Goal: Information Seeking & Learning: Learn about a topic

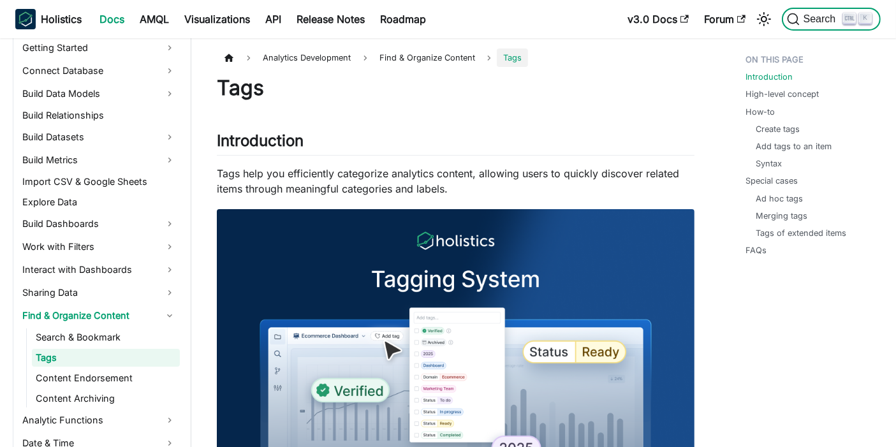
click at [819, 13] on span "Search" at bounding box center [822, 18] width 44 height 11
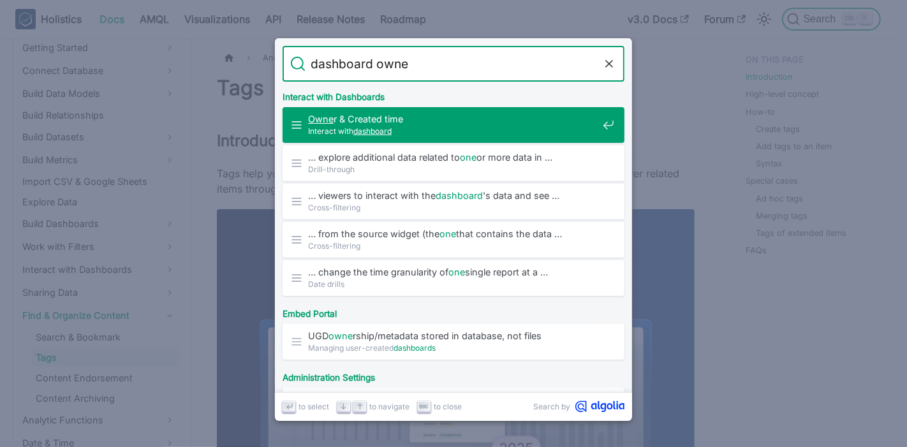
type input "dashboard owner"
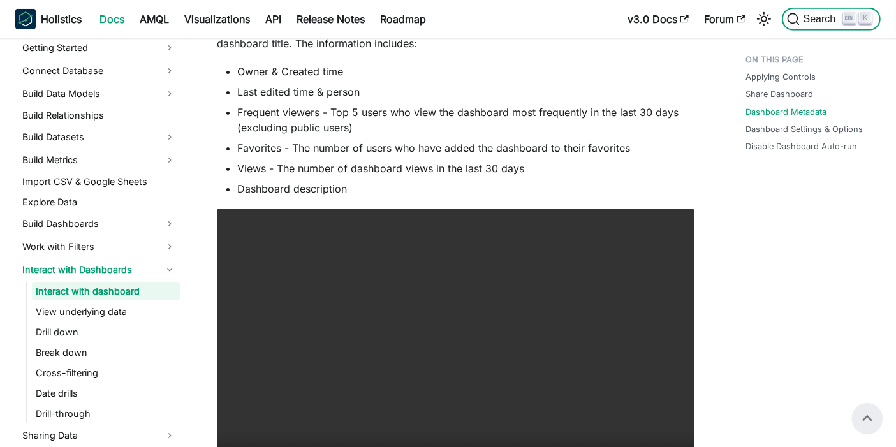
scroll to position [754, 0]
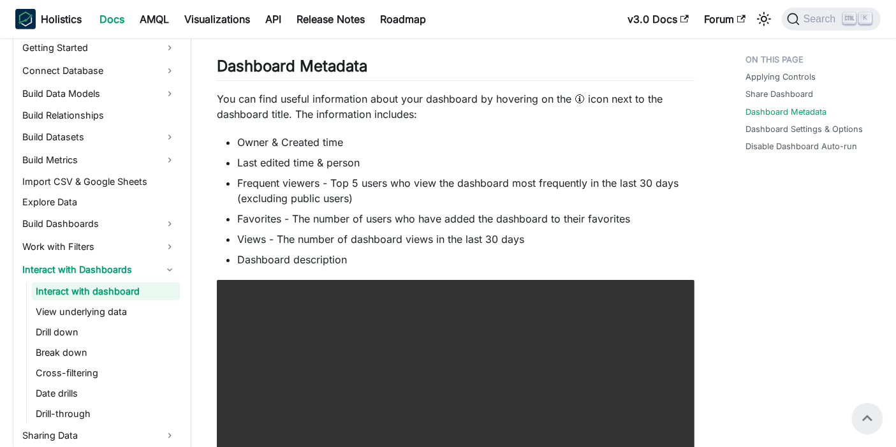
click at [343, 148] on li "Owner & Created time" at bounding box center [465, 142] width 457 height 15
drag, startPoint x: 368, startPoint y: 165, endPoint x: 216, endPoint y: 166, distance: 151.8
click at [217, 166] on ul "Owner & Created time Last edited time & person Frequent viewers - Top 5 users w…" at bounding box center [456, 201] width 478 height 133
click at [424, 220] on li "Favorites - The number of users who have added the dashboard to their favorites" at bounding box center [465, 218] width 457 height 15
drag, startPoint x: 357, startPoint y: 146, endPoint x: 230, endPoint y: 140, distance: 127.7
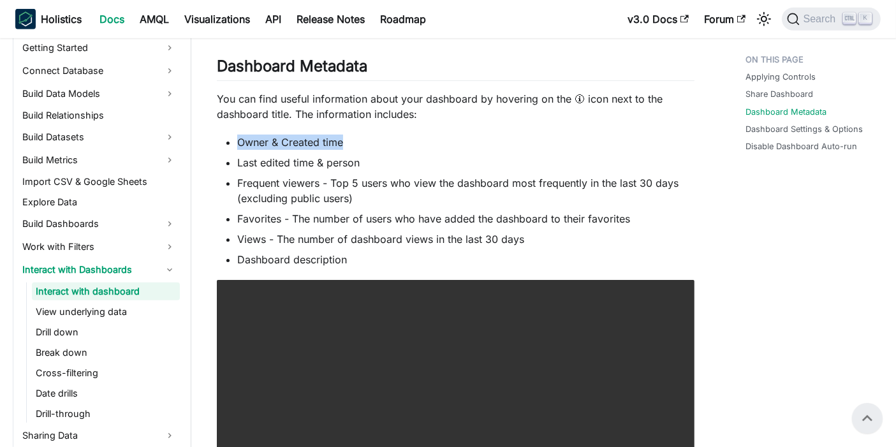
click at [237, 140] on li "Owner & Created time" at bounding box center [465, 142] width 457 height 15
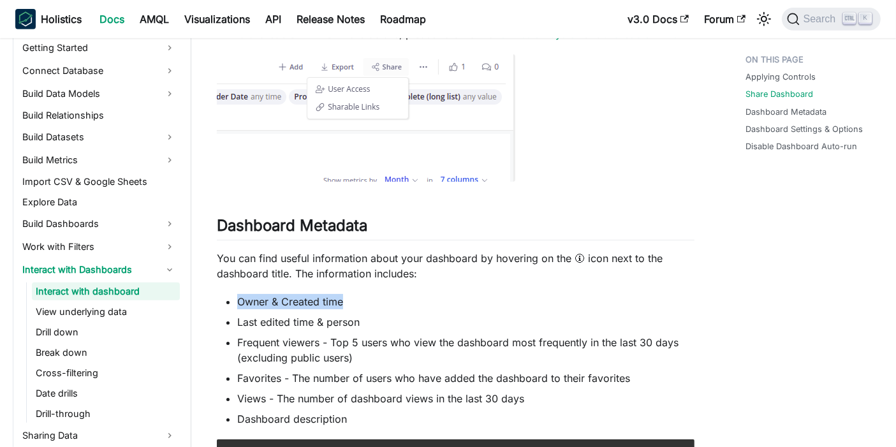
scroll to position [709, 0]
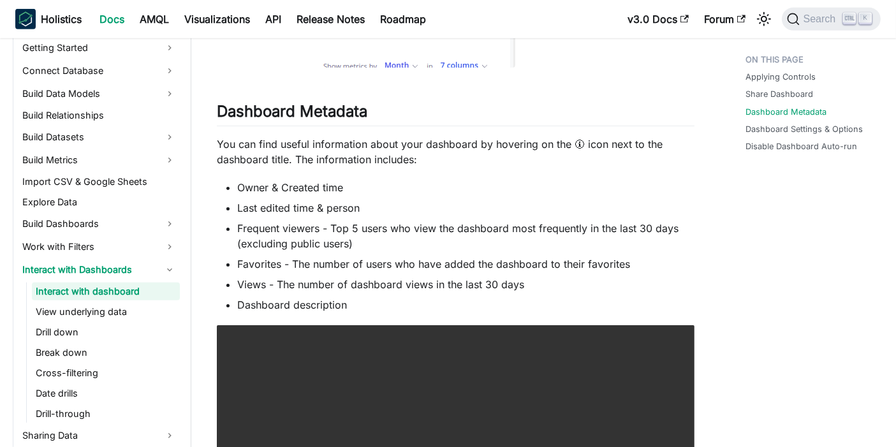
click at [415, 304] on li "Dashboard description" at bounding box center [465, 304] width 457 height 15
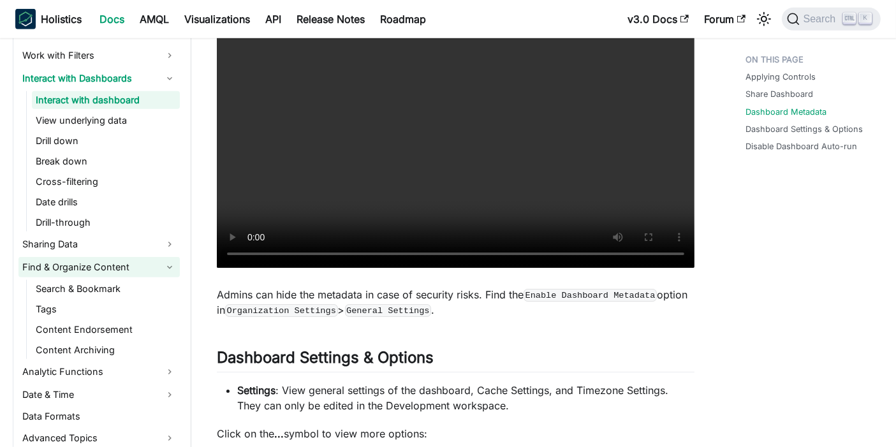
scroll to position [433, 0]
